Goal: Information Seeking & Learning: Get advice/opinions

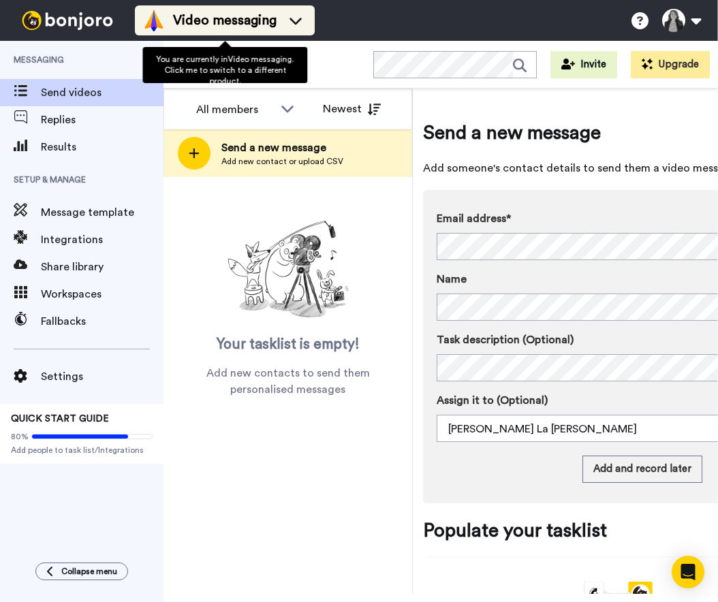
click at [208, 21] on span "Video messaging" at bounding box center [225, 20] width 104 height 19
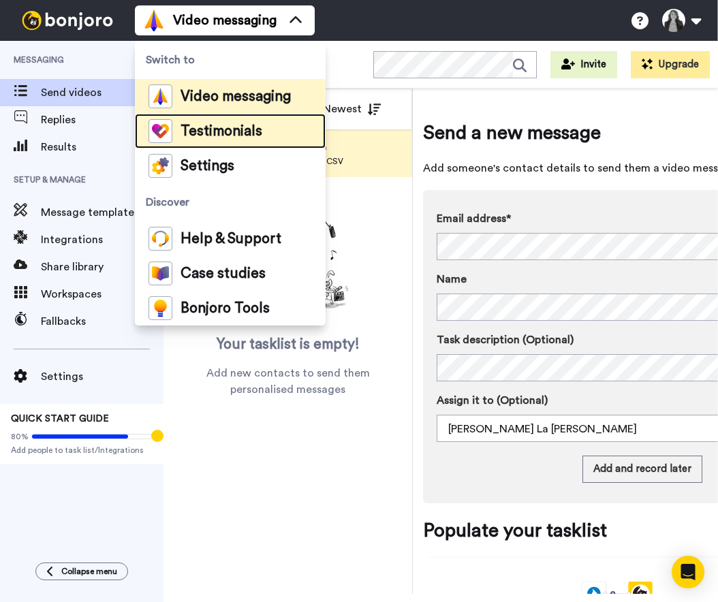
click at [220, 138] on span "Testimonials" at bounding box center [222, 132] width 82 height 14
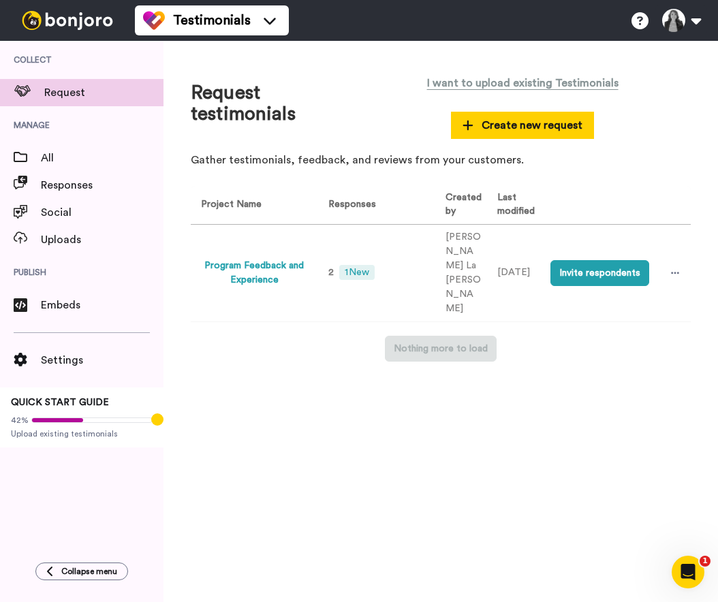
click at [262, 259] on button "Program Feedback and Experience" at bounding box center [254, 273] width 106 height 29
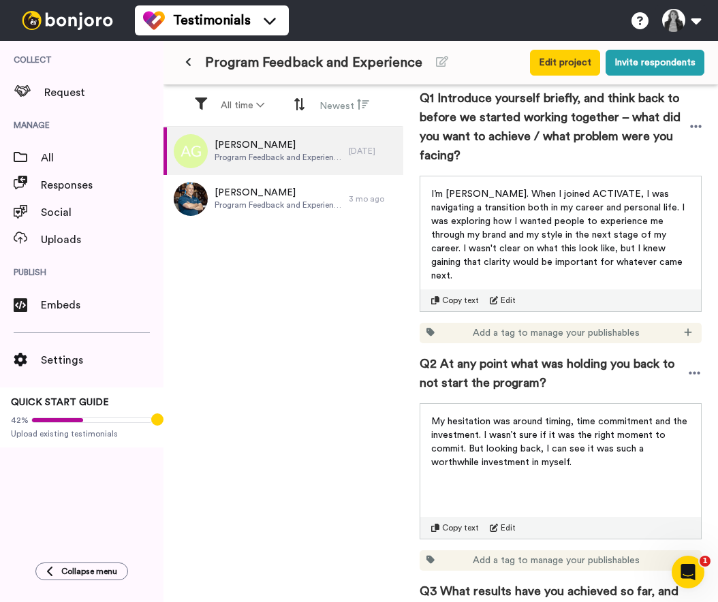
scroll to position [215, 0]
click at [571, 266] on span "I’m [PERSON_NAME]. When I joined ACTIVATE, I was navigating a transition both i…" at bounding box center [559, 235] width 256 height 91
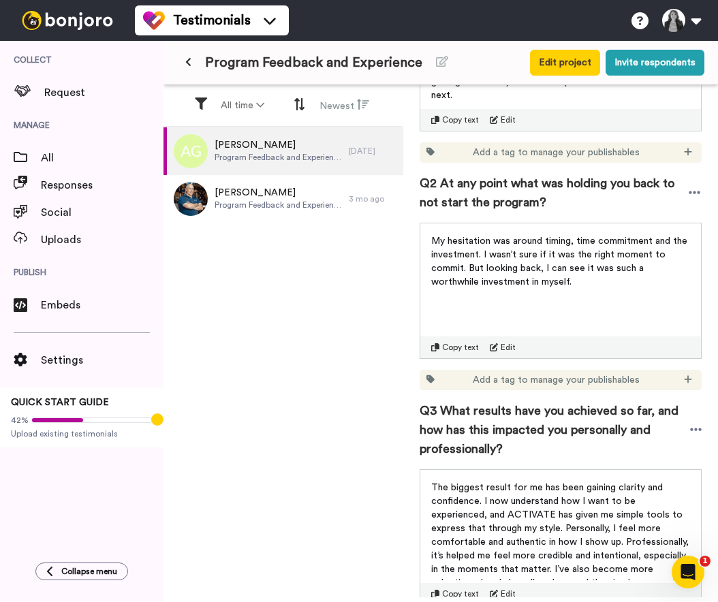
scroll to position [398, 0]
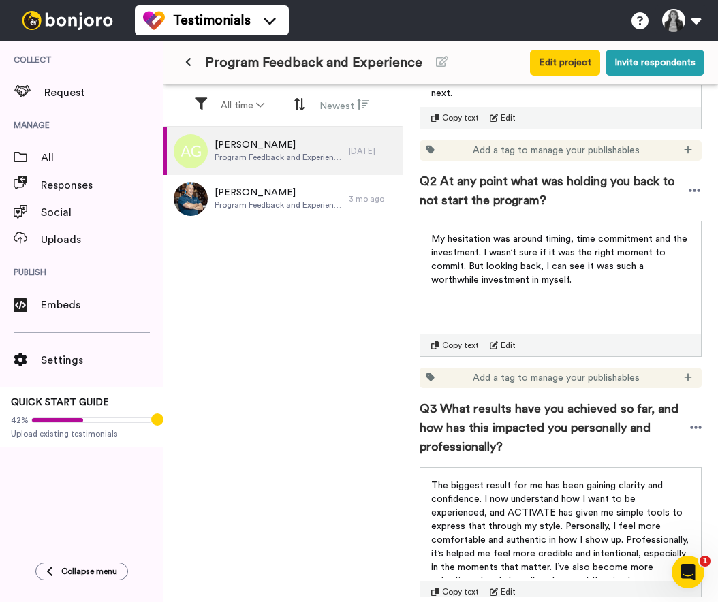
click at [495, 270] on span "My hesitation was around timing, time commitment and the investment. I wasn’t s…" at bounding box center [560, 259] width 259 height 50
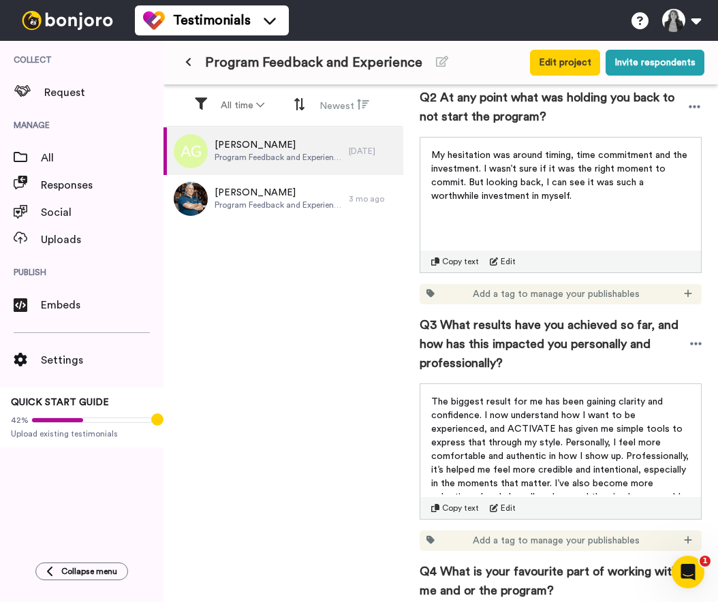
scroll to position [485, 0]
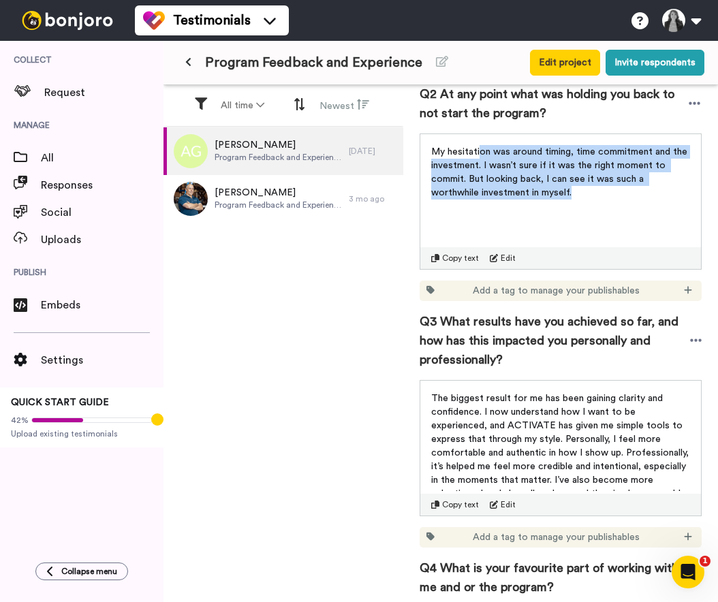
drag, startPoint x: 481, startPoint y: 155, endPoint x: 578, endPoint y: 214, distance: 113.4
click at [575, 202] on div "My hesitation was around timing, time commitment and the investment. I wasn’t s…" at bounding box center [560, 168] width 281 height 68
click at [578, 214] on div "My hesitation was around timing, time commitment and the investment. I wasn’t s…" at bounding box center [561, 202] width 282 height 136
drag, startPoint x: 565, startPoint y: 202, endPoint x: 473, endPoint y: 161, distance: 101.5
click at [428, 151] on div "My hesitation was around timing, time commitment and the investment. I wasn’t s…" at bounding box center [560, 168] width 281 height 68
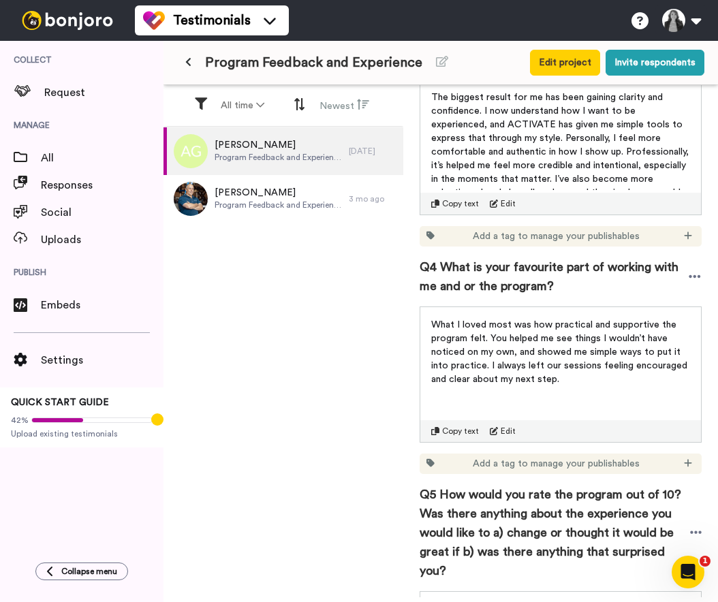
scroll to position [785, 0]
click at [552, 326] on span "What I loved most was how practical and supportive the program felt. You helped…" at bounding box center [560, 353] width 259 height 64
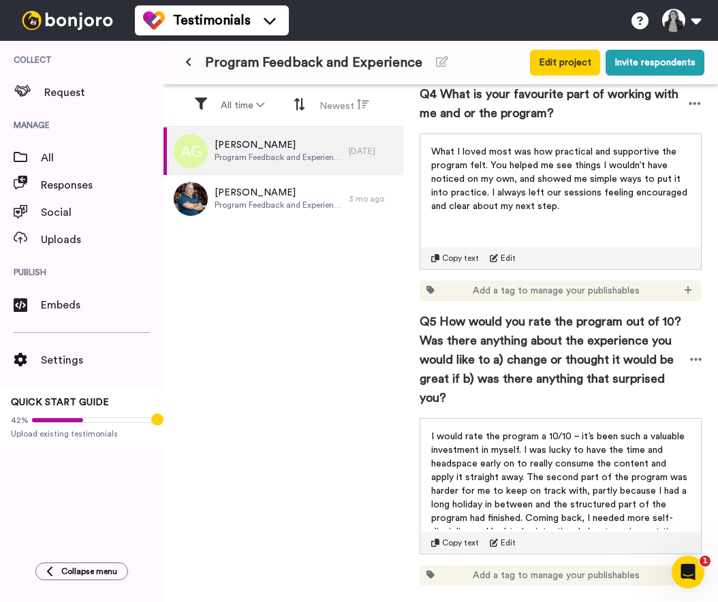
scroll to position [965, 0]
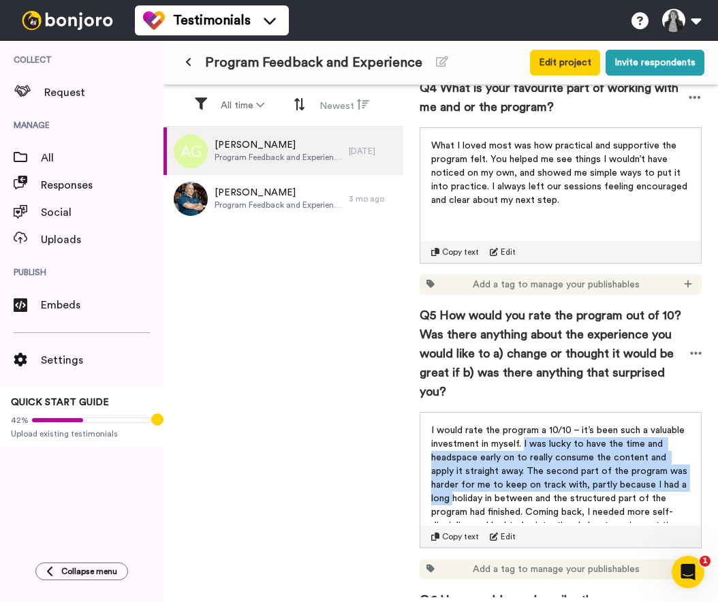
drag, startPoint x: 524, startPoint y: 429, endPoint x: 679, endPoint y: 467, distance: 159.1
click at [679, 467] on p "I would rate the program a 10/10 – it’s been such a valuable investment in myse…" at bounding box center [560, 485] width 259 height 123
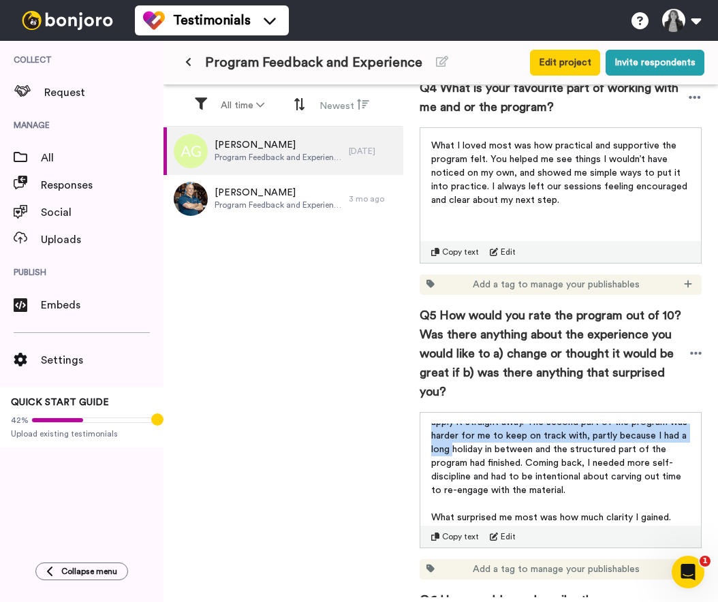
scroll to position [44, 0]
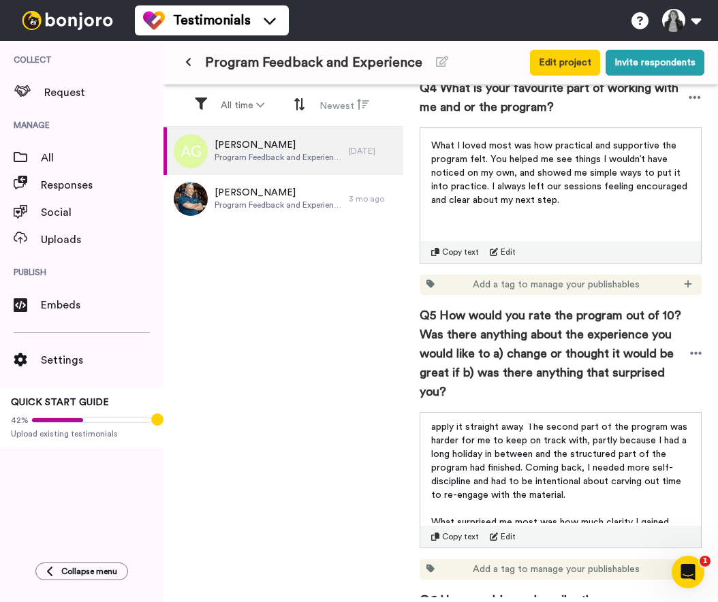
click at [542, 454] on span "I would rate the program a 10/10 – it’s been such a valuable investment in myse…" at bounding box center [560, 440] width 259 height 119
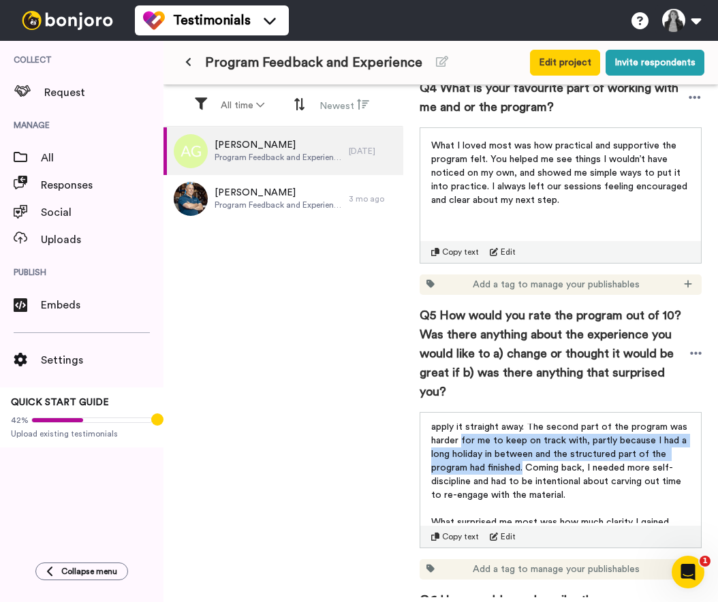
drag, startPoint x: 487, startPoint y: 450, endPoint x: 421, endPoint y: 430, distance: 69.0
click at [421, 430] on div "I would rate the program a 10/10 – it’s been such a valuable investment in myse…" at bounding box center [560, 469] width 281 height 113
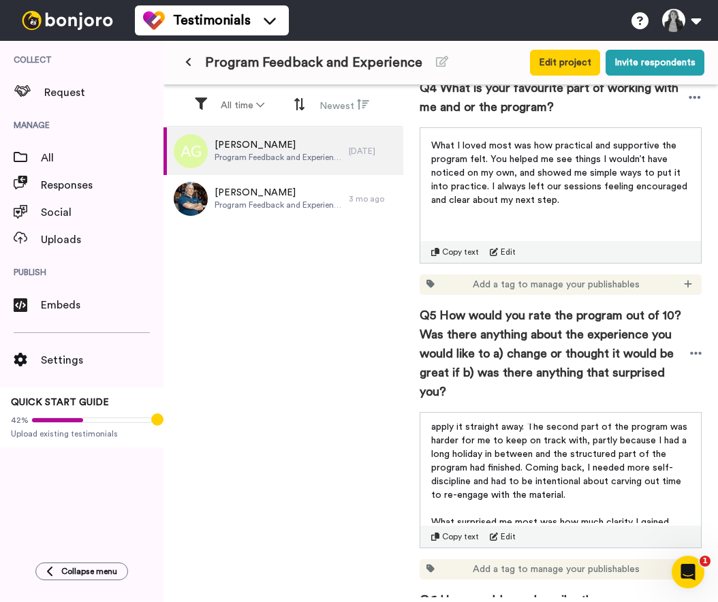
drag, startPoint x: 572, startPoint y: 449, endPoint x: 555, endPoint y: 450, distance: 17.0
click at [572, 449] on span "I would rate the program a 10/10 – it’s been such a valuable investment in myse…" at bounding box center [560, 440] width 259 height 119
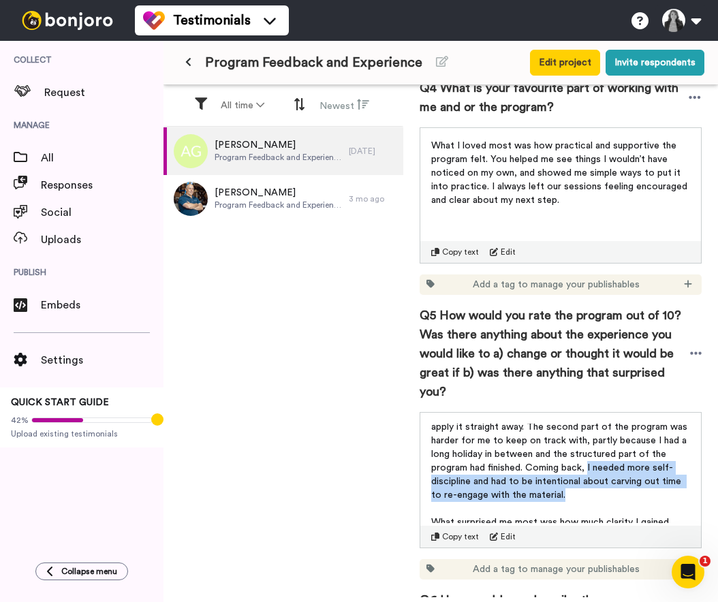
drag, startPoint x: 550, startPoint y: 452, endPoint x: 653, endPoint y: 477, distance: 105.2
click at [651, 479] on p "I would rate the program a 10/10 – it’s been such a valuable investment in myse…" at bounding box center [560, 440] width 259 height 123
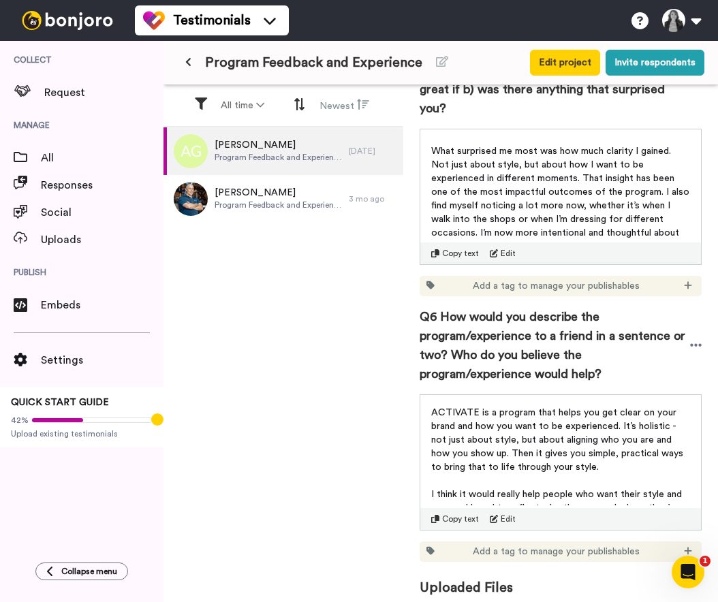
scroll to position [1248, 0]
